Goal: Task Accomplishment & Management: Complete application form

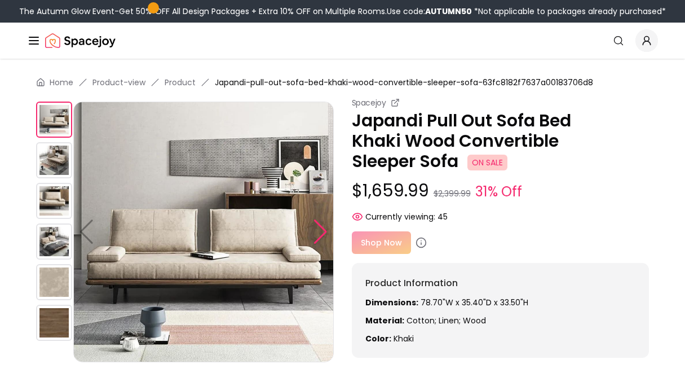
click at [320, 233] on div at bounding box center [320, 231] width 15 height 25
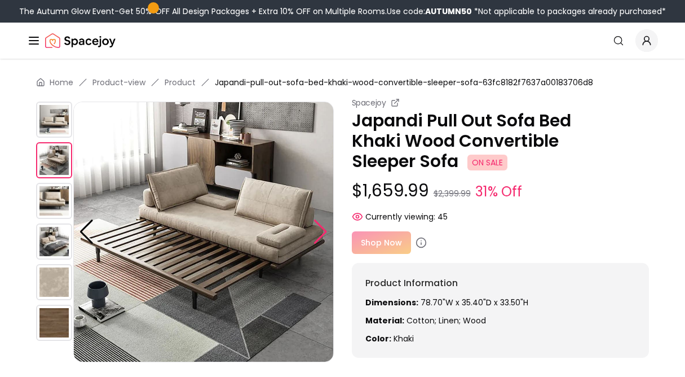
click at [320, 233] on div at bounding box center [320, 231] width 15 height 25
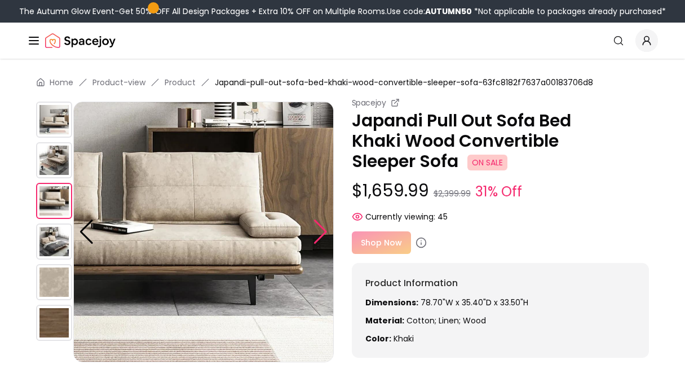
click at [320, 233] on div at bounding box center [320, 231] width 15 height 25
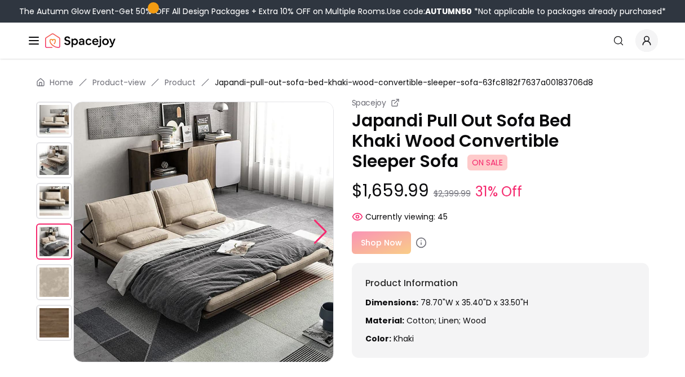
click at [320, 233] on div at bounding box center [320, 231] width 15 height 25
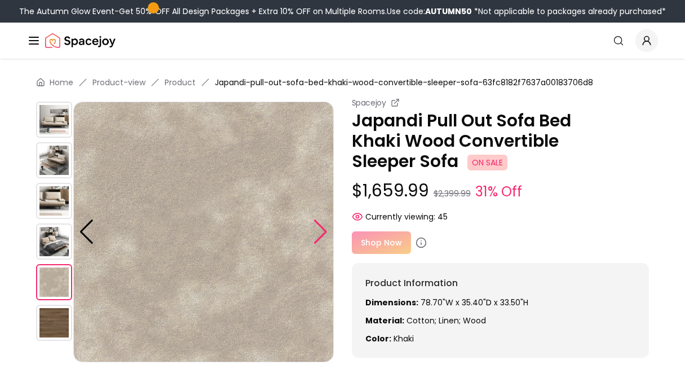
click at [320, 233] on div at bounding box center [320, 231] width 15 height 25
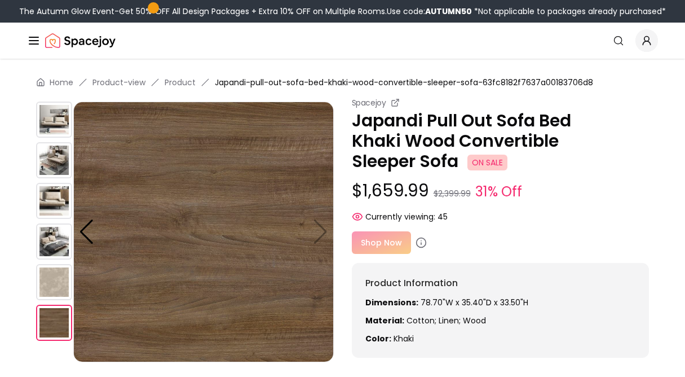
click at [320, 234] on img at bounding box center [203, 231] width 260 height 260
click at [60, 125] on img at bounding box center [54, 119] width 36 height 36
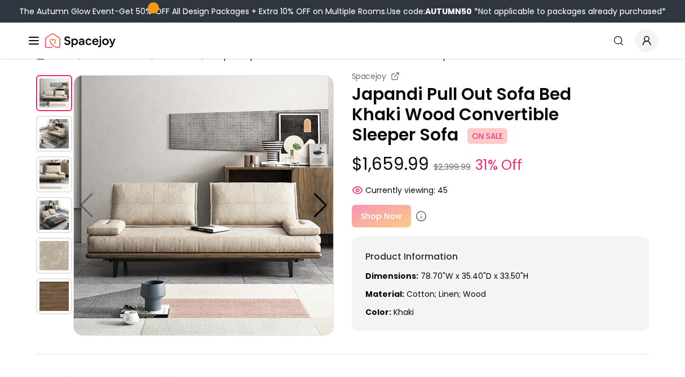
scroll to position [24, 0]
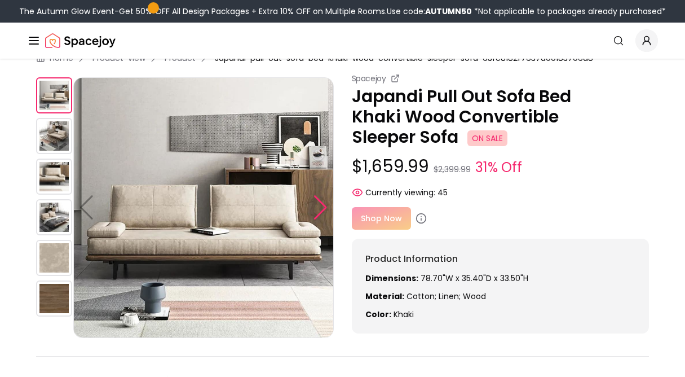
click at [322, 208] on div at bounding box center [320, 207] width 15 height 25
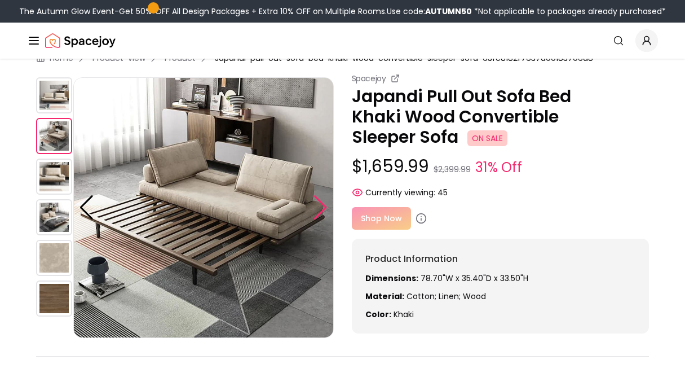
click at [322, 208] on div at bounding box center [320, 207] width 15 height 25
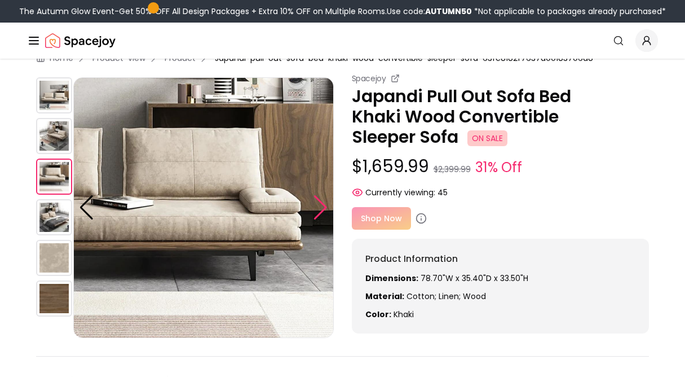
click at [322, 208] on div at bounding box center [320, 207] width 15 height 25
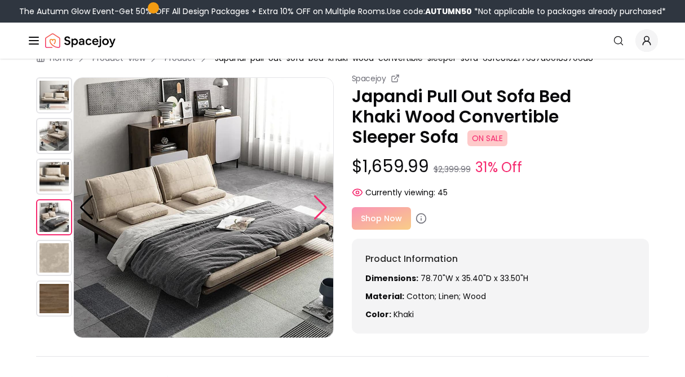
click at [322, 208] on div at bounding box center [320, 207] width 15 height 25
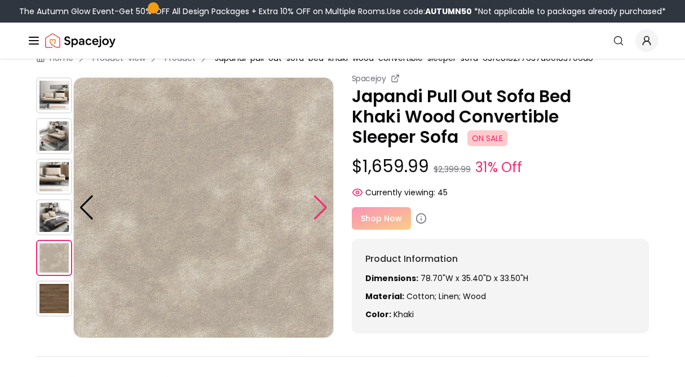
click at [322, 208] on div at bounding box center [320, 207] width 15 height 25
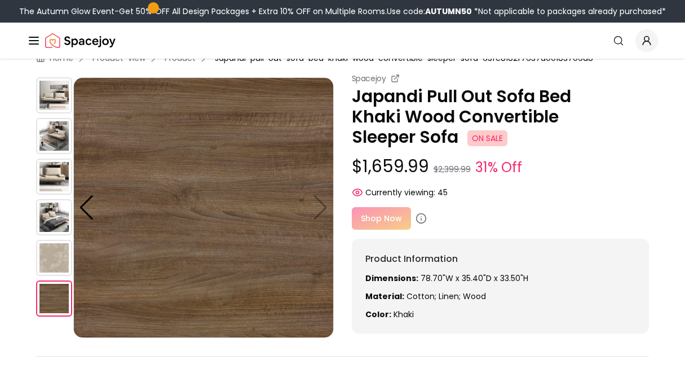
click at [53, 96] on img at bounding box center [54, 95] width 36 height 36
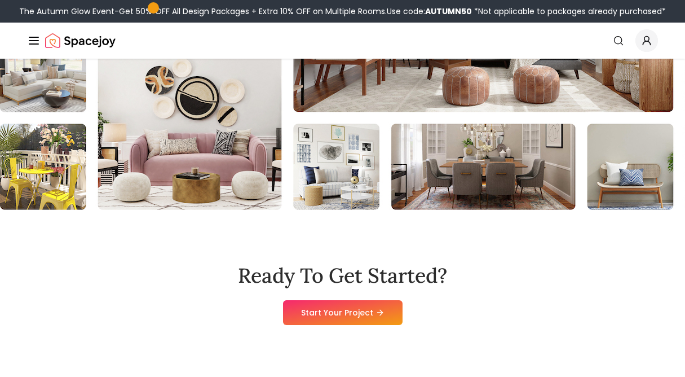
scroll to position [1268, 0]
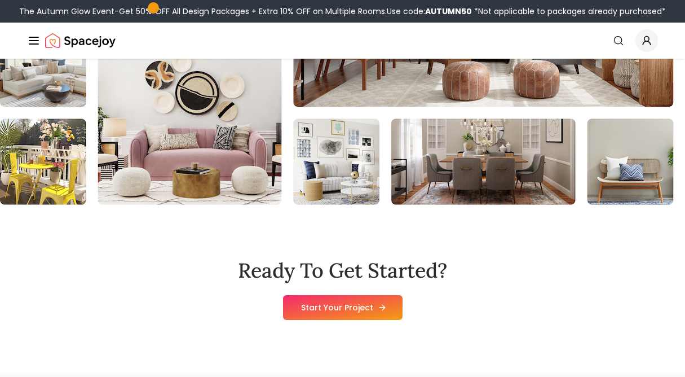
click at [351, 310] on link "Start Your Project" at bounding box center [343, 307] width 120 height 25
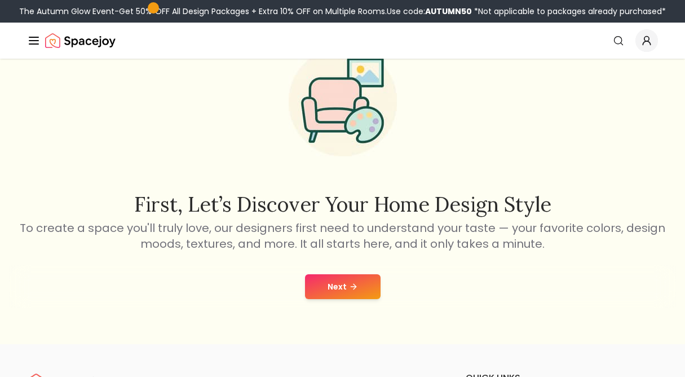
scroll to position [66, 0]
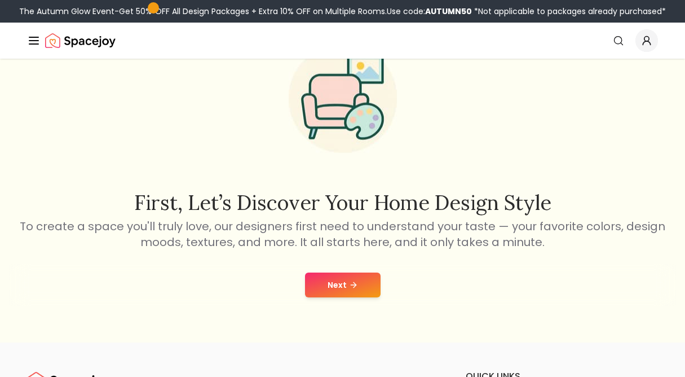
click at [343, 294] on button "Next" at bounding box center [343, 284] width 76 height 25
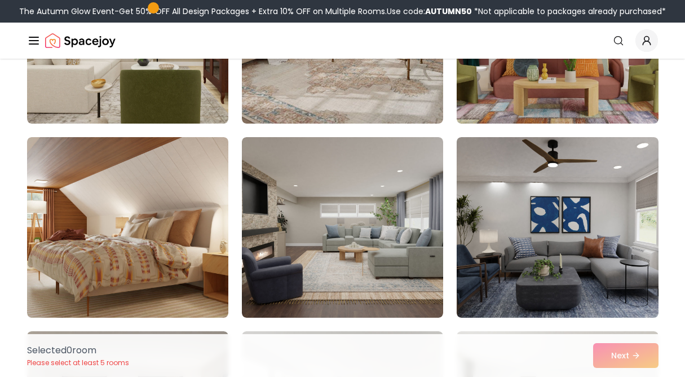
scroll to position [1762, 0]
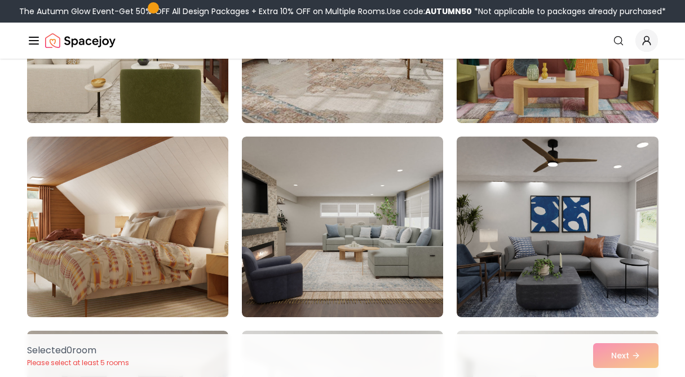
click at [125, 234] on img at bounding box center [127, 226] width 211 height 189
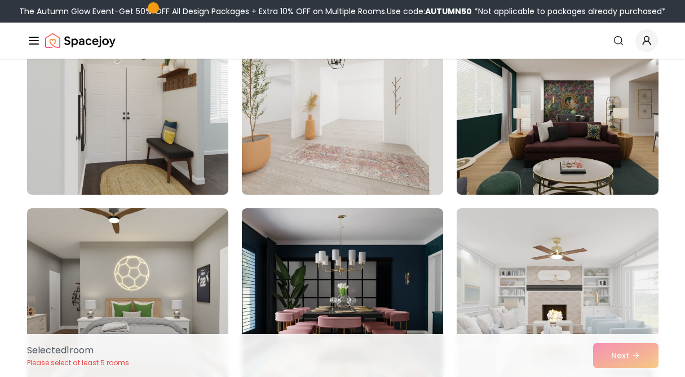
scroll to position [524, 0]
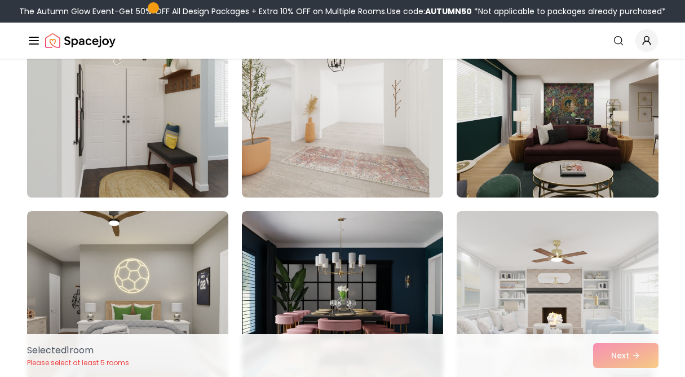
click at [140, 136] on img at bounding box center [127, 106] width 211 height 189
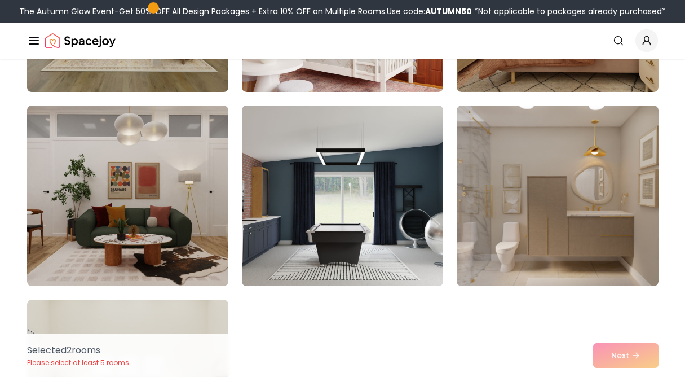
scroll to position [6254, 0]
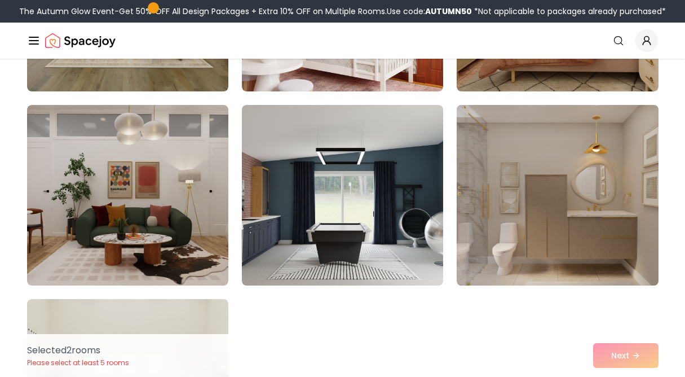
click at [536, 206] on img at bounding box center [557, 194] width 211 height 189
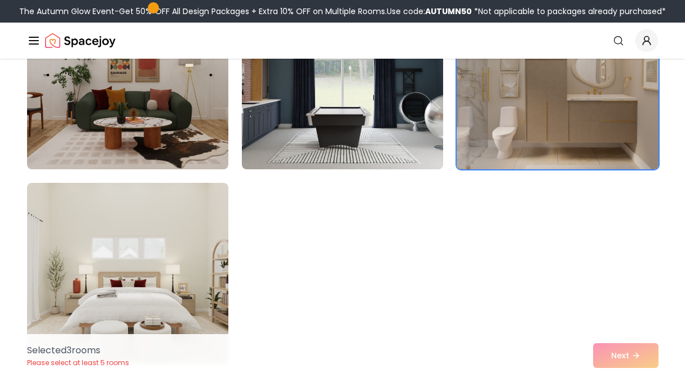
scroll to position [6371, 0]
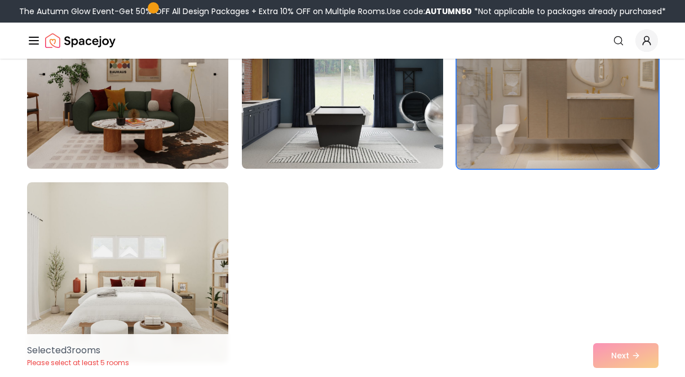
click at [178, 140] on img at bounding box center [127, 78] width 211 height 189
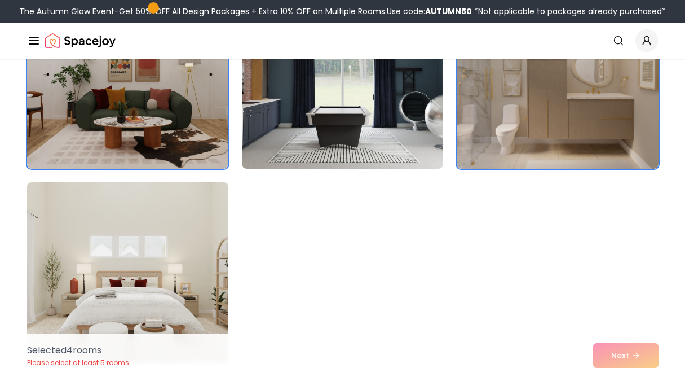
click at [158, 263] on img at bounding box center [127, 272] width 211 height 189
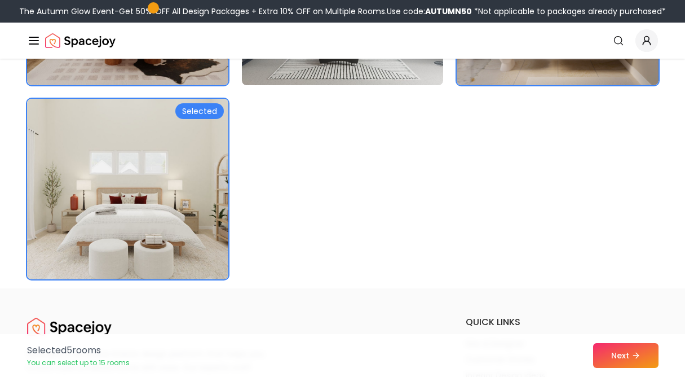
scroll to position [6493, 0]
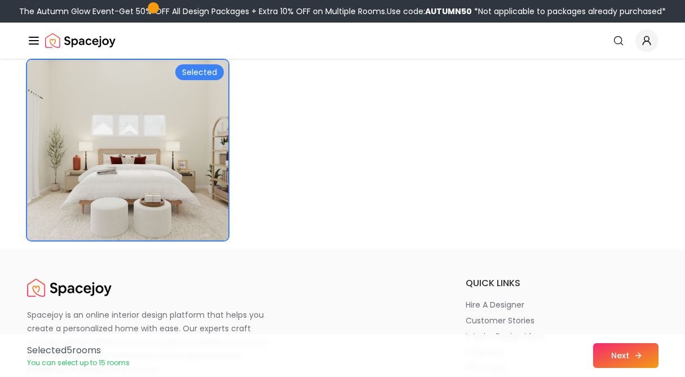
click at [607, 349] on button "Next" at bounding box center [625, 355] width 65 height 25
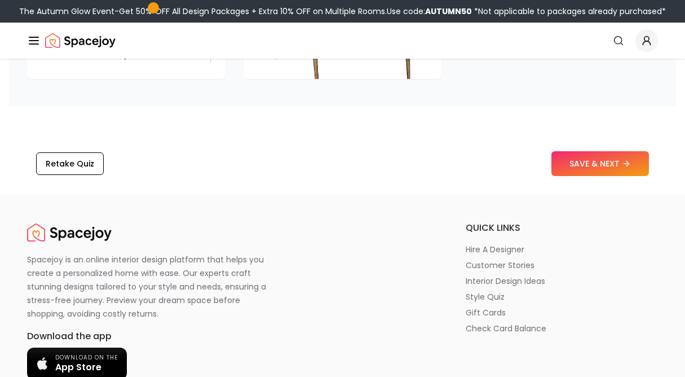
scroll to position [1906, 0]
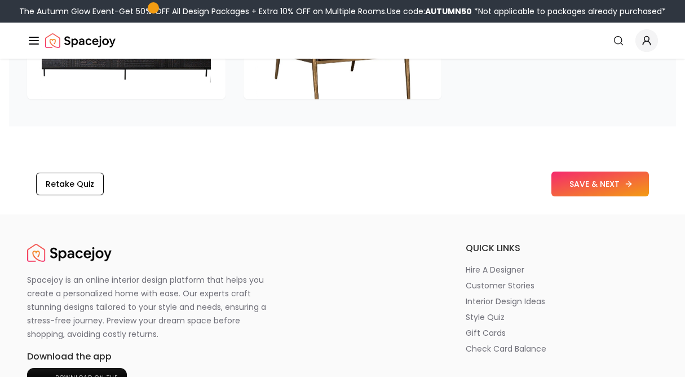
click at [596, 179] on button "SAVE & NEXT" at bounding box center [600, 183] width 98 height 25
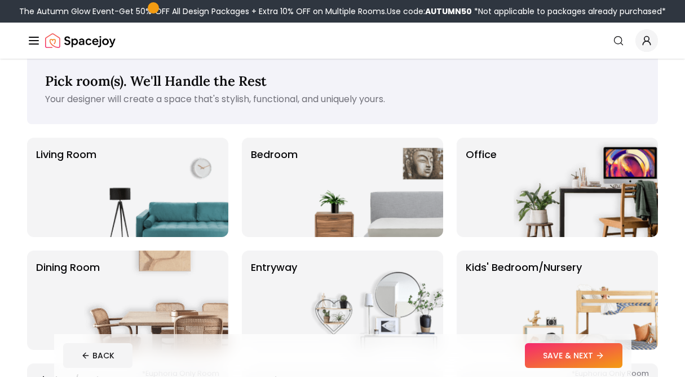
scroll to position [19, 0]
click at [173, 195] on img at bounding box center [156, 186] width 144 height 99
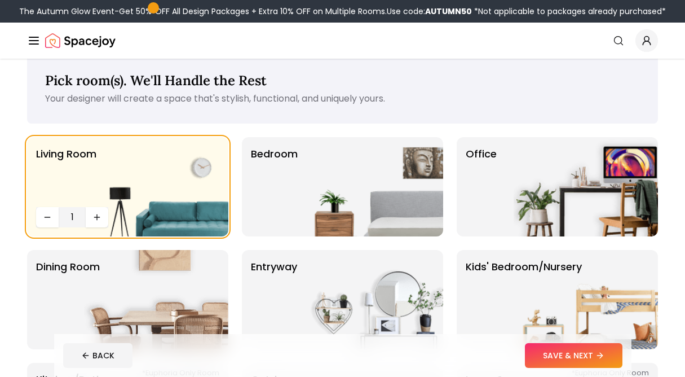
click at [569, 357] on button "SAVE & NEXT" at bounding box center [574, 355] width 98 height 25
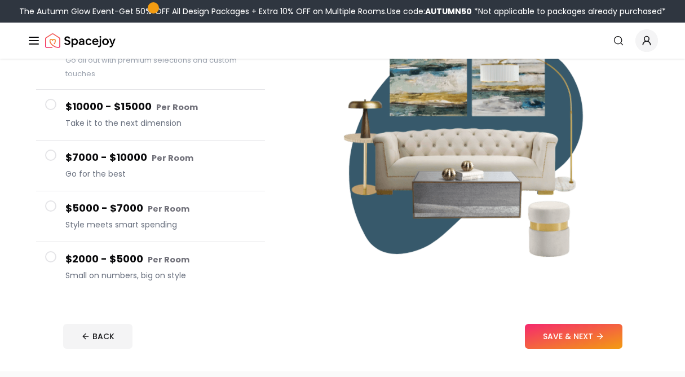
scroll to position [151, 0]
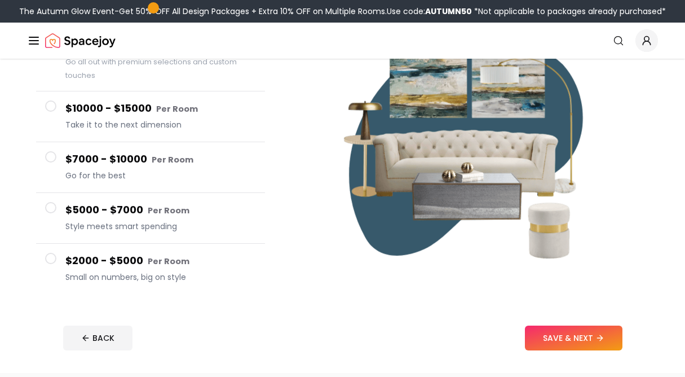
click at [51, 206] on span at bounding box center [50, 207] width 11 height 11
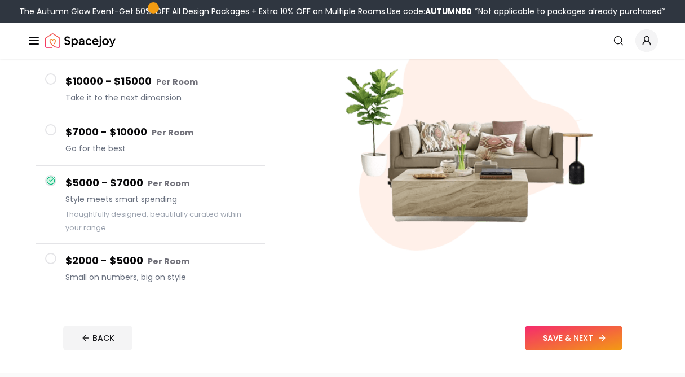
click at [557, 342] on button "SAVE & NEXT" at bounding box center [574, 337] width 98 height 25
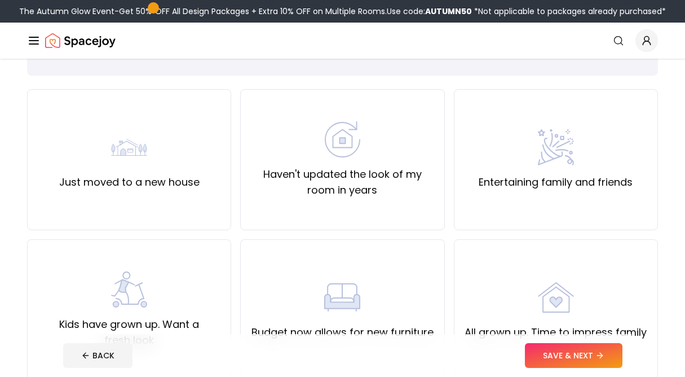
scroll to position [70, 0]
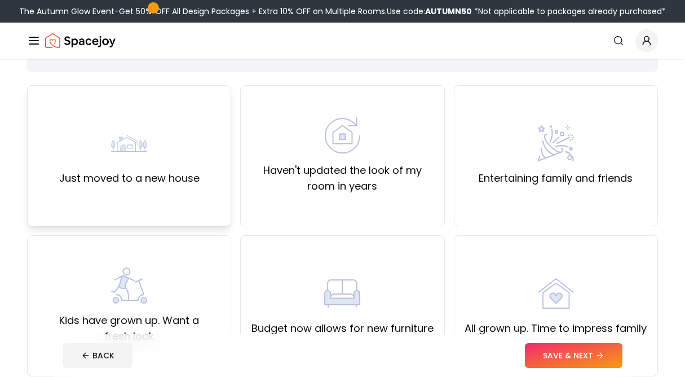
click at [179, 154] on div "Just moved to a new house" at bounding box center [129, 155] width 140 height 61
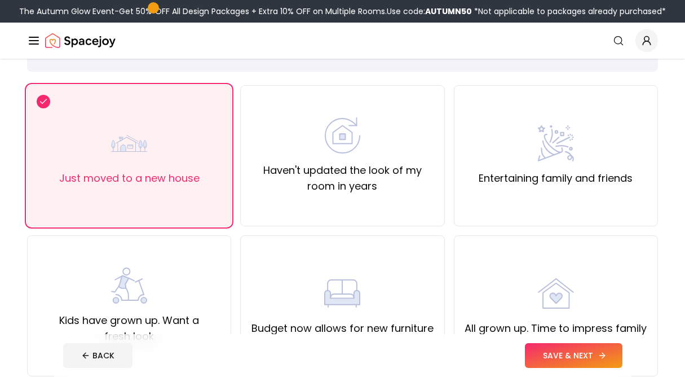
click at [582, 355] on button "SAVE & NEXT" at bounding box center [574, 355] width 98 height 25
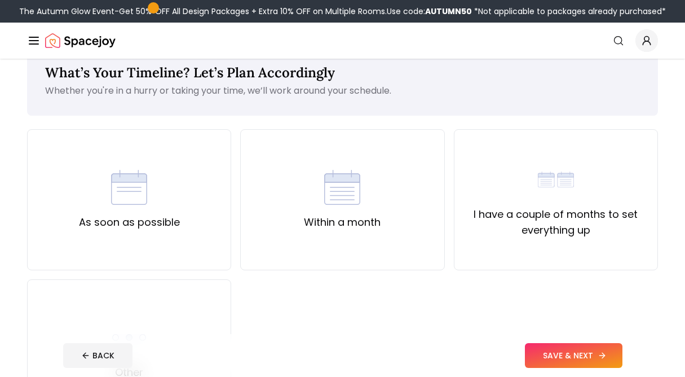
scroll to position [33, 0]
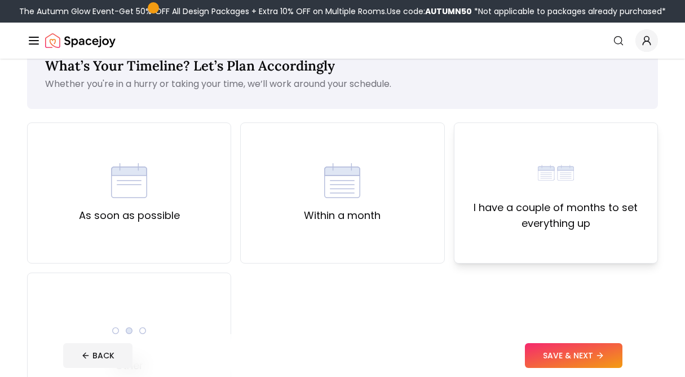
click at [573, 227] on label "I have a couple of months to set everything up" at bounding box center [555, 216] width 185 height 32
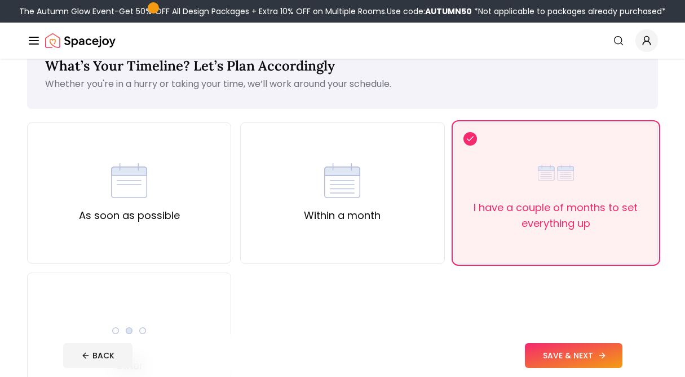
click at [564, 353] on button "SAVE & NEXT" at bounding box center [574, 355] width 98 height 25
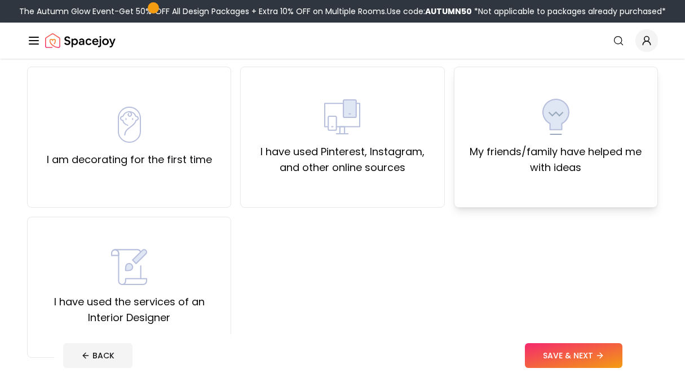
scroll to position [91, 0]
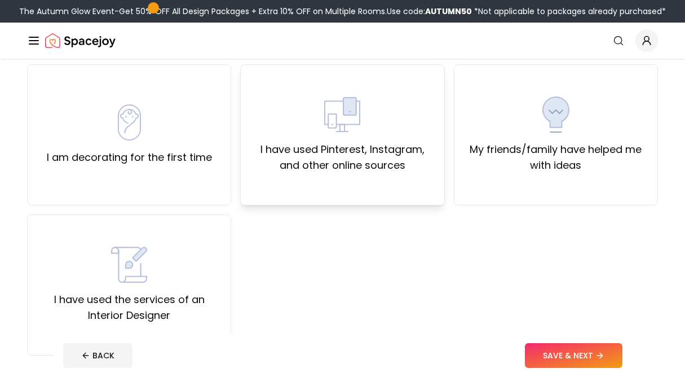
click at [350, 142] on label "I have used Pinterest, Instagram, and other online sources" at bounding box center [342, 158] width 185 height 32
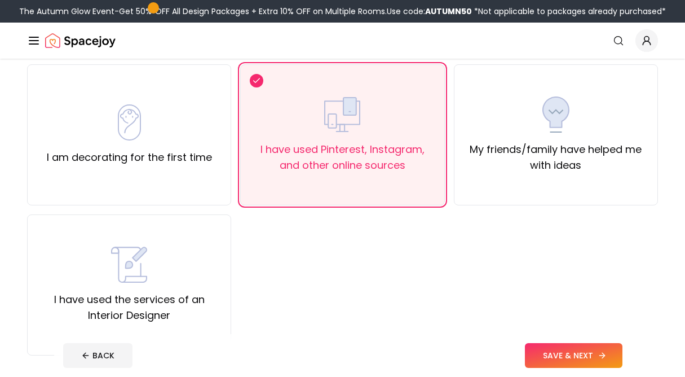
click at [572, 355] on button "SAVE & NEXT" at bounding box center [574, 355] width 98 height 25
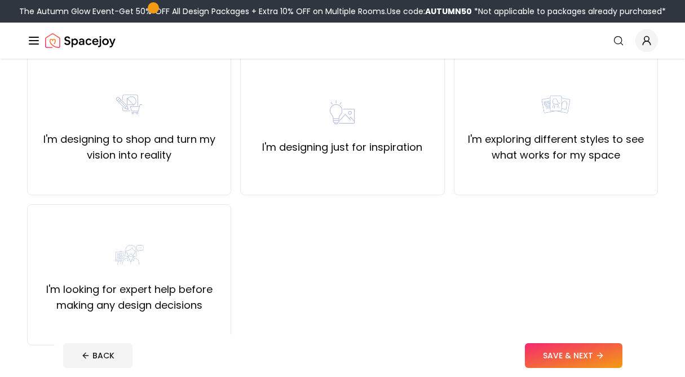
scroll to position [95, 0]
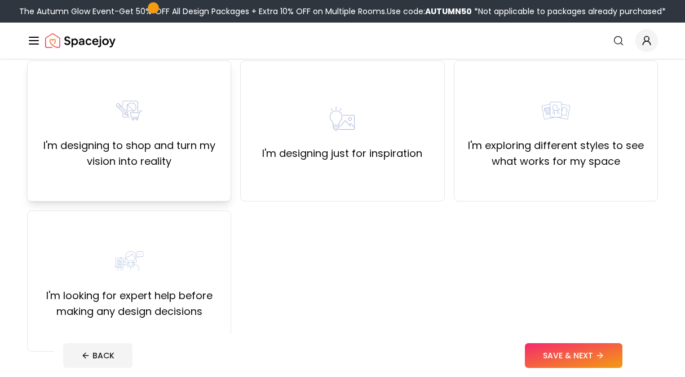
click at [139, 152] on label "I'm designing to shop and turn my vision into reality" at bounding box center [129, 154] width 185 height 32
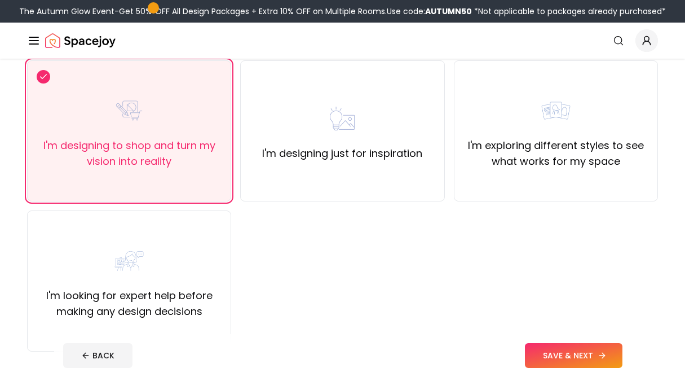
click at [557, 348] on button "SAVE & NEXT" at bounding box center [574, 355] width 98 height 25
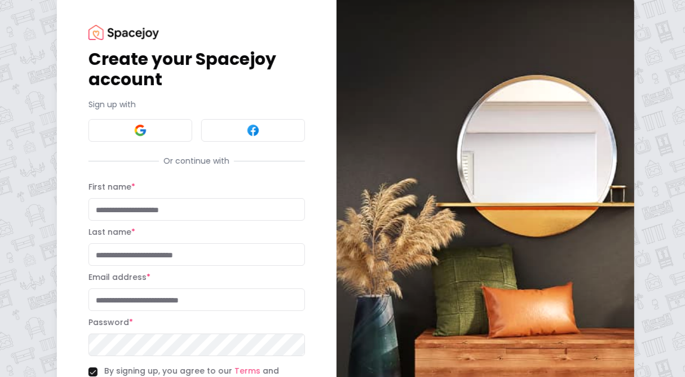
scroll to position [32, 0]
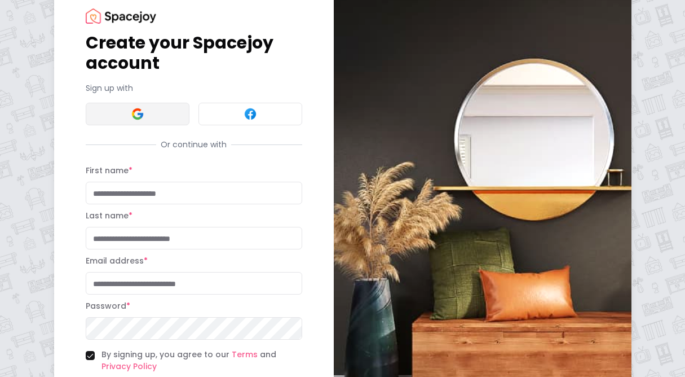
click at [157, 115] on button at bounding box center [138, 114] width 104 height 23
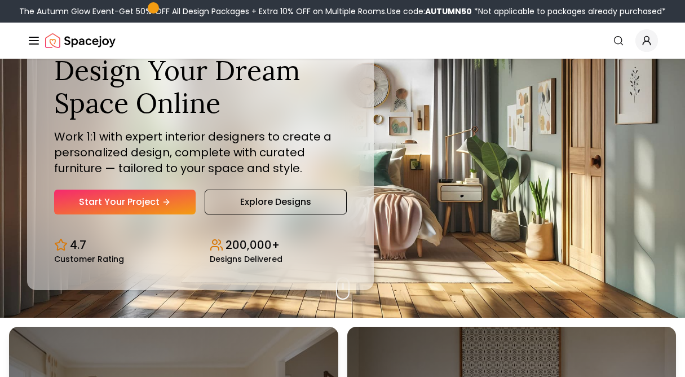
scroll to position [63, 0]
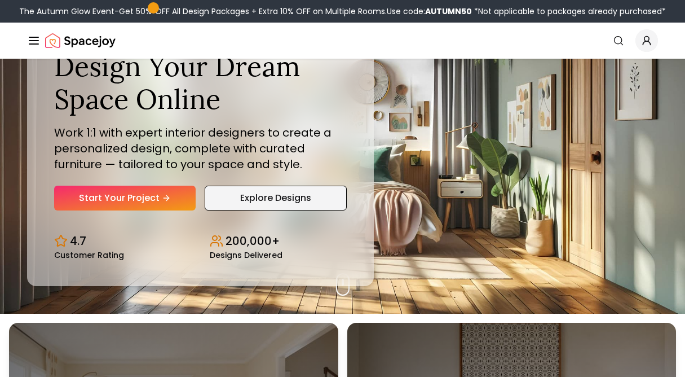
click at [280, 188] on link "Explore Designs" at bounding box center [276, 197] width 143 height 25
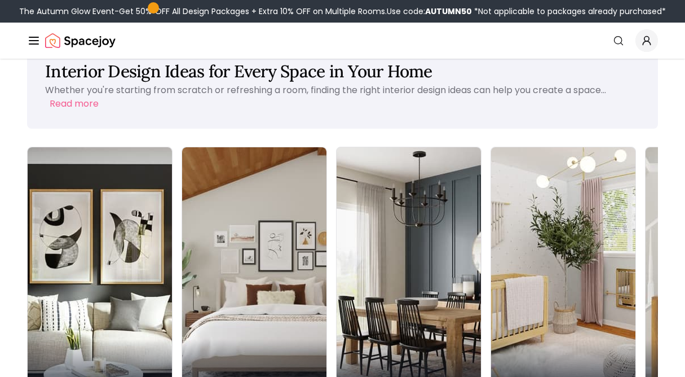
scroll to position [34, 0]
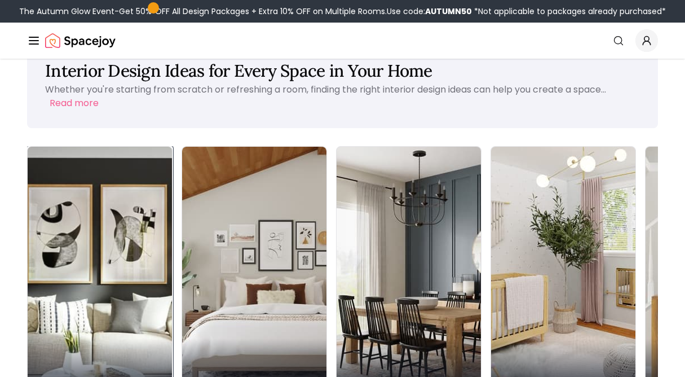
click at [71, 374] on p "Living Room" at bounding box center [100, 382] width 126 height 16
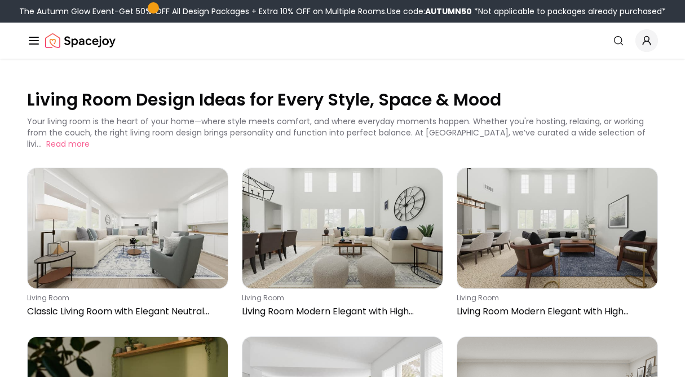
click at [35, 41] on icon "Global" at bounding box center [34, 41] width 14 height 14
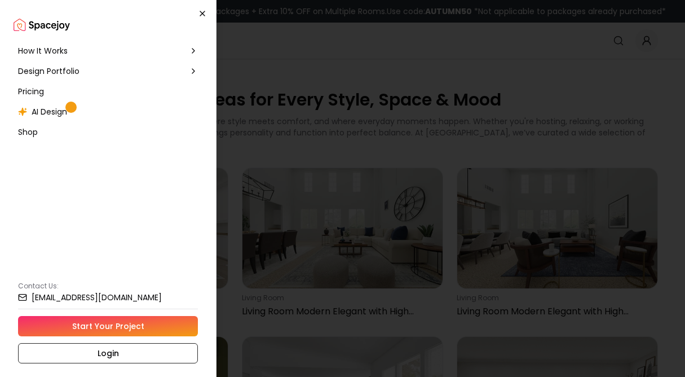
click at [206, 16] on icon "button" at bounding box center [202, 13] width 9 height 9
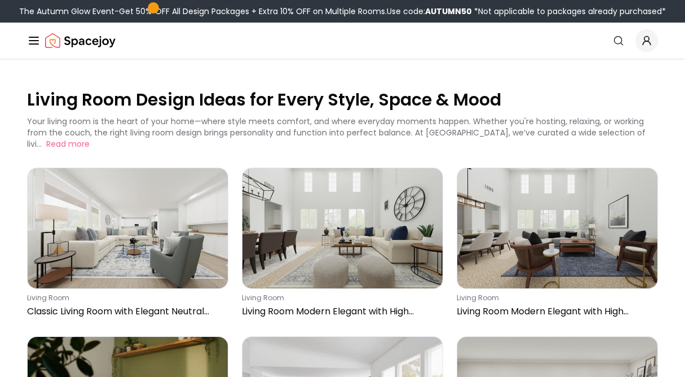
click at [32, 42] on icon "Global" at bounding box center [34, 41] width 14 height 14
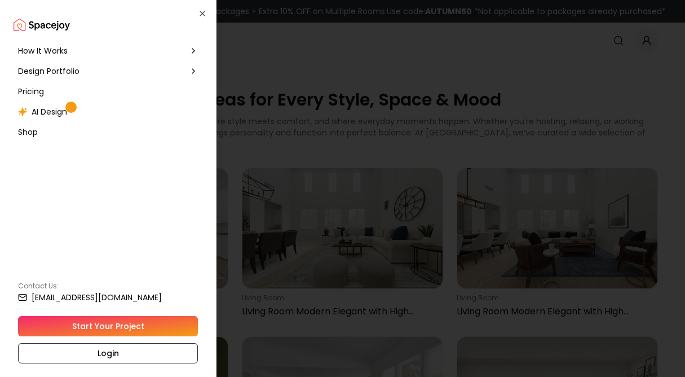
click at [30, 133] on span "Shop" at bounding box center [28, 131] width 20 height 11
